Goal: Information Seeking & Learning: Find specific page/section

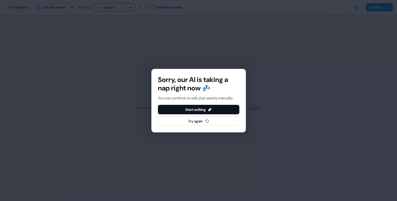
click at [74, 129] on div "Sorry, our AI is taking a nap right now 💤 You can continue to edit your assets …" at bounding box center [198, 100] width 397 height 201
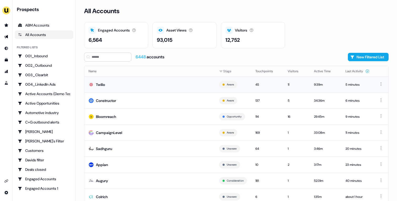
click at [150, 85] on td "Twilio" at bounding box center [149, 85] width 131 height 16
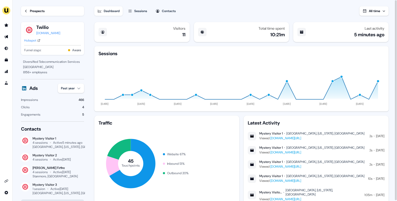
click at [38, 13] on div "Prospects" at bounding box center [37, 10] width 15 height 5
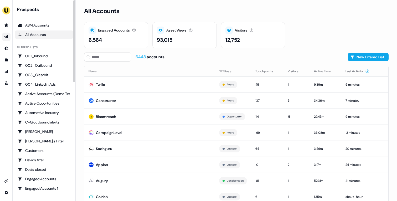
click at [7, 35] on icon "Go to outbound experience" at bounding box center [6, 36] width 4 height 3
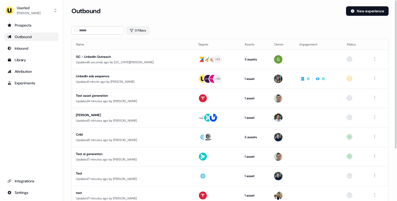
click at [146, 32] on button "0 Filters" at bounding box center [137, 30] width 23 height 8
click at [143, 59] on div "No filters yet Add Filter" at bounding box center [203, 49] width 154 height 26
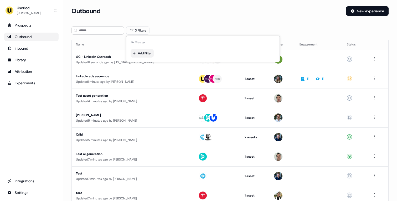
click at [143, 56] on html "For the best experience switch devices to a bigger screen. Go to [DOMAIN_NAME] …" at bounding box center [198, 100] width 397 height 201
click at [150, 73] on div "Owner" at bounding box center [170, 72] width 76 height 8
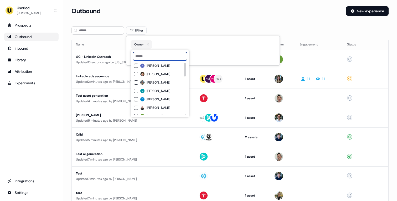
click at [156, 55] on input at bounding box center [160, 56] width 54 height 8
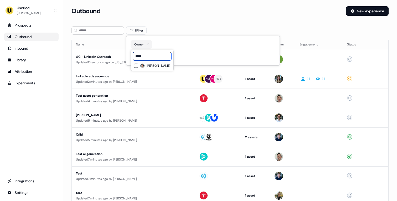
type input "*****"
click at [155, 64] on span "[PERSON_NAME]" at bounding box center [159, 66] width 24 height 4
click at [193, 42] on div "Owner" at bounding box center [203, 44] width 145 height 8
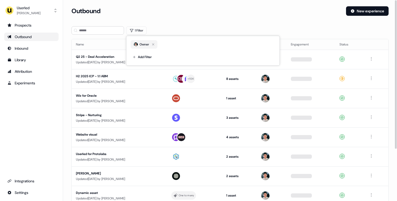
click at [195, 24] on section "Loading... Outbound New experience 1 Filter Name Targets Assets Owner Engagemen…" at bounding box center [230, 139] width 334 height 266
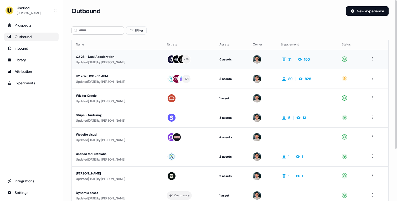
click at [146, 62] on div "Updated [DATE] by [PERSON_NAME]" at bounding box center [117, 62] width 83 height 5
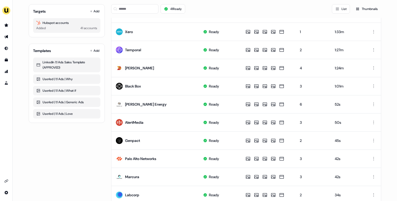
scroll to position [249, 0]
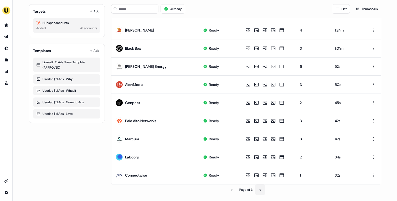
click at [265, 190] on button at bounding box center [260, 190] width 11 height 11
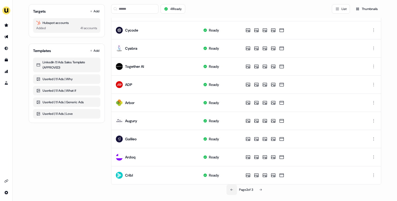
click at [232, 189] on button at bounding box center [232, 190] width 11 height 11
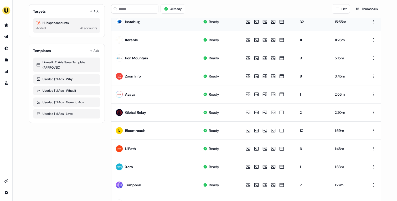
scroll to position [0, 0]
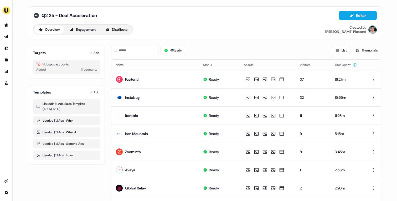
click at [34, 17] on icon at bounding box center [36, 15] width 5 height 5
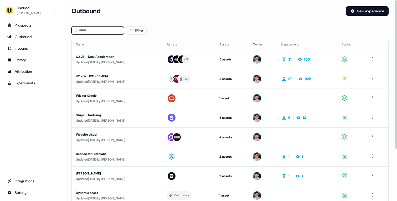
click at [101, 34] on input at bounding box center [98, 30] width 53 height 8
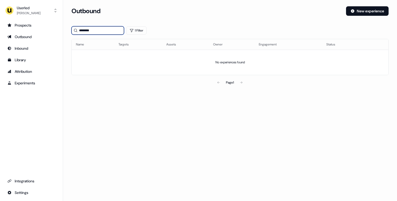
click at [104, 31] on input "********" at bounding box center [98, 30] width 53 height 8
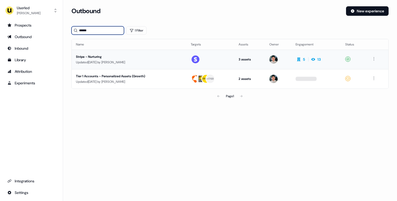
type input "******"
click at [172, 63] on div "Updated [DATE] by [PERSON_NAME]" at bounding box center [129, 62] width 106 height 5
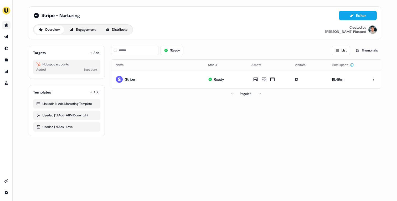
click at [5, 29] on link "Go to prospects" at bounding box center [6, 25] width 8 height 8
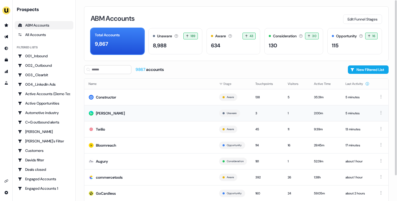
click at [155, 111] on td "[PERSON_NAME]" at bounding box center [149, 113] width 131 height 16
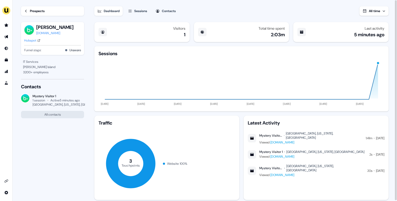
click at [37, 13] on div "Prospects" at bounding box center [37, 10] width 15 height 5
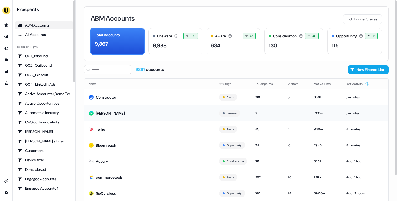
click at [125, 115] on td "[PERSON_NAME]" at bounding box center [149, 113] width 131 height 16
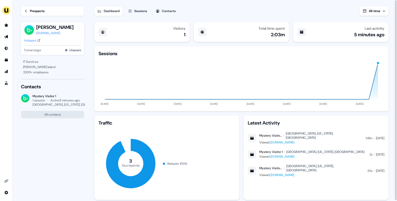
click at [31, 14] on link "Prospects" at bounding box center [52, 10] width 63 height 9
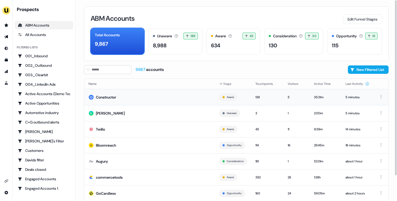
click at [129, 95] on td "Constructor" at bounding box center [149, 97] width 131 height 16
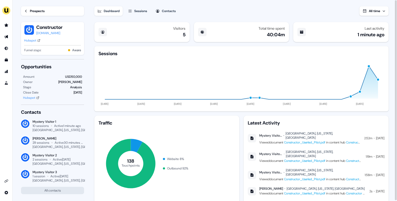
click at [296, 140] on link "Constructor_Userled_Pilot.pdf" at bounding box center [304, 142] width 41 height 4
